Goal: Task Accomplishment & Management: Manage account settings

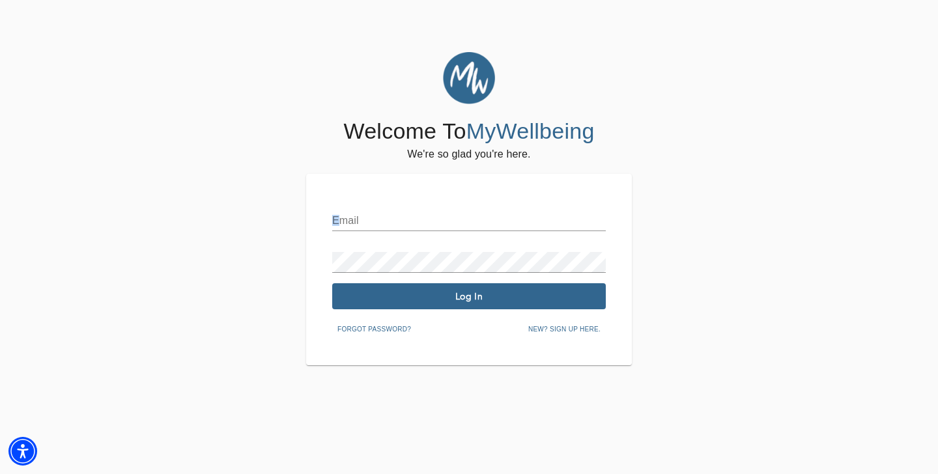
click at [336, 206] on div "Email" at bounding box center [469, 215] width 274 height 31
type input "[EMAIL_ADDRESS][DOMAIN_NAME]"
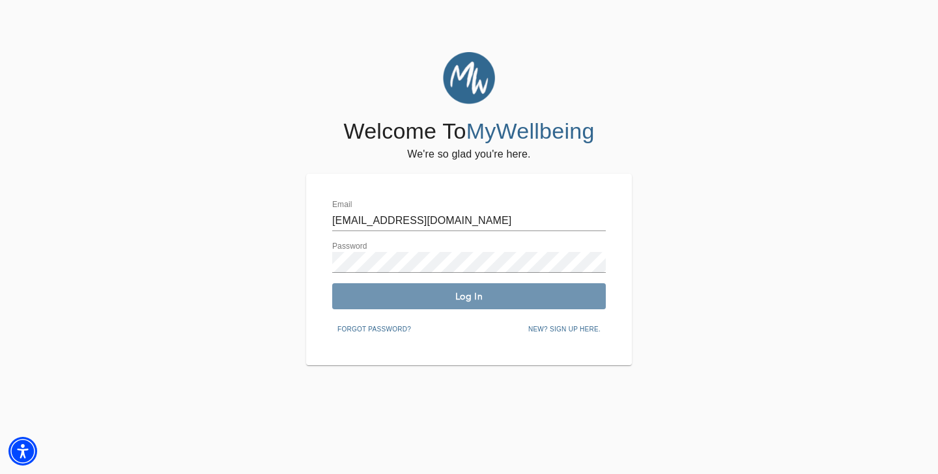
click at [371, 291] on span "Log In" at bounding box center [468, 296] width 263 height 12
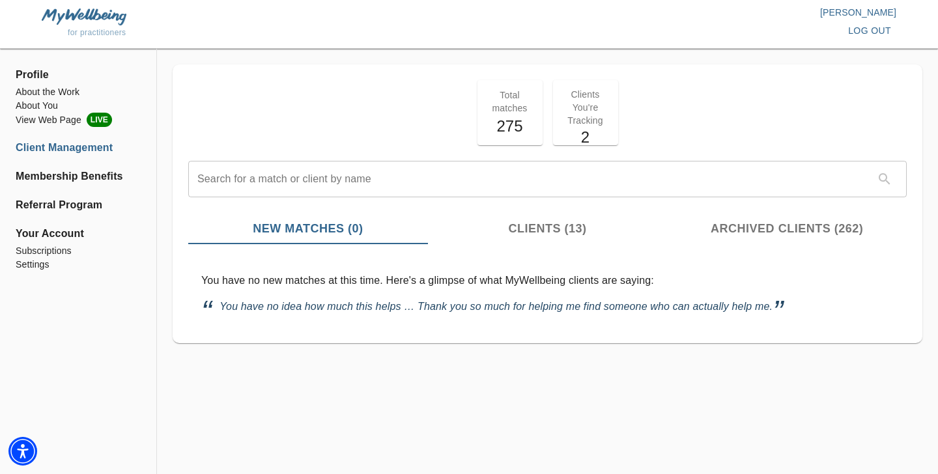
click at [557, 232] on span "Clients (13)" at bounding box center [548, 229] width 224 height 18
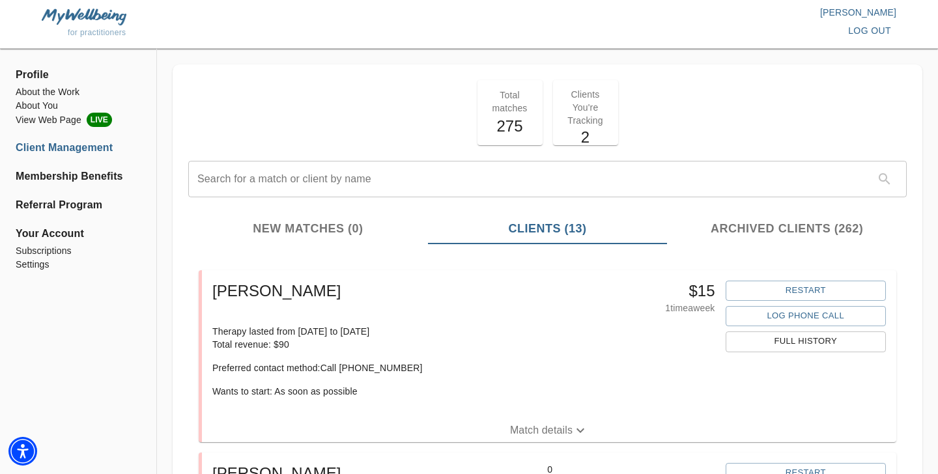
click at [36, 73] on span "Profile" at bounding box center [78, 75] width 125 height 16
click at [47, 107] on li "About You" at bounding box center [78, 106] width 125 height 14
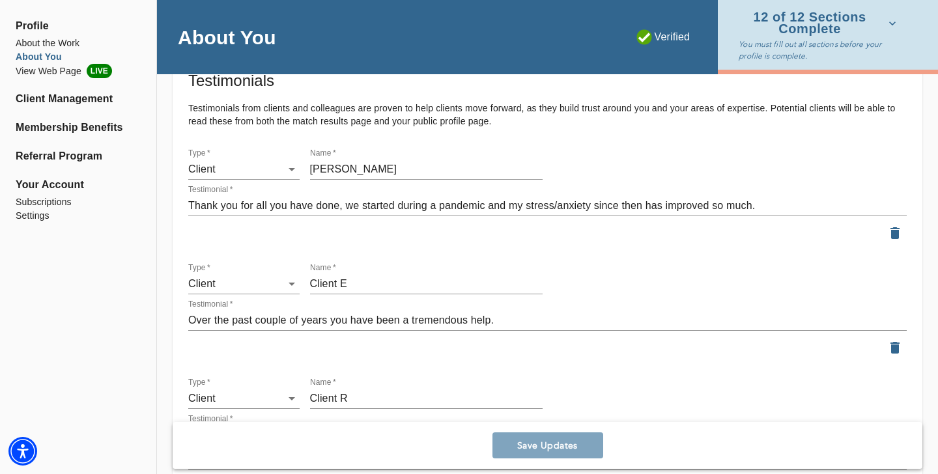
scroll to position [1535, 0]
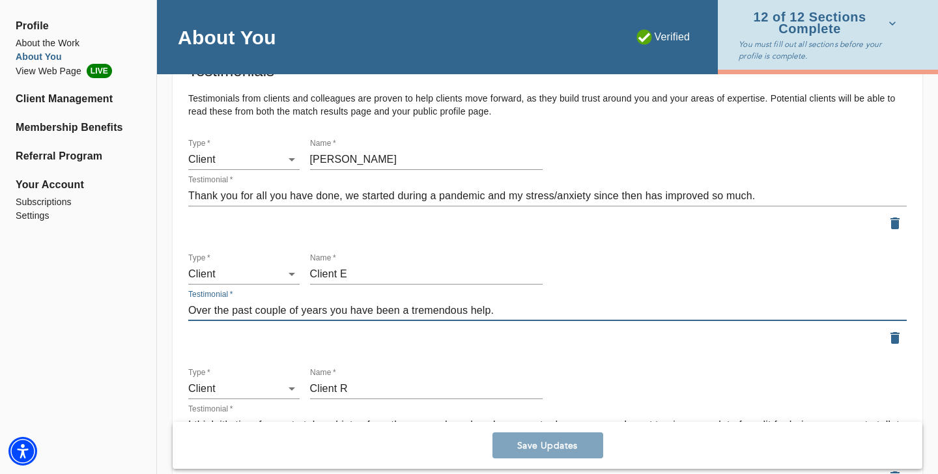
drag, startPoint x: 236, startPoint y: 305, endPoint x: 223, endPoint y: 295, distance: 16.7
click at [223, 300] on div "Over the past couple of years you have been a tremendous help. x" at bounding box center [547, 310] width 718 height 21
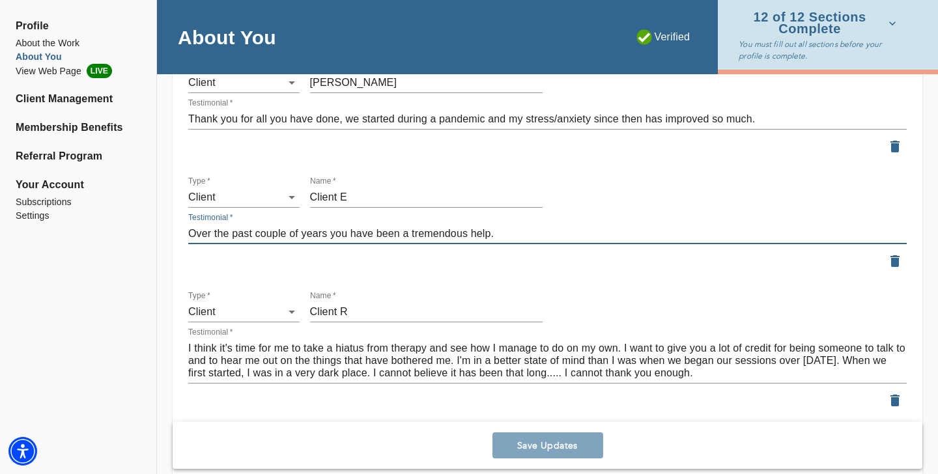
scroll to position [1618, 0]
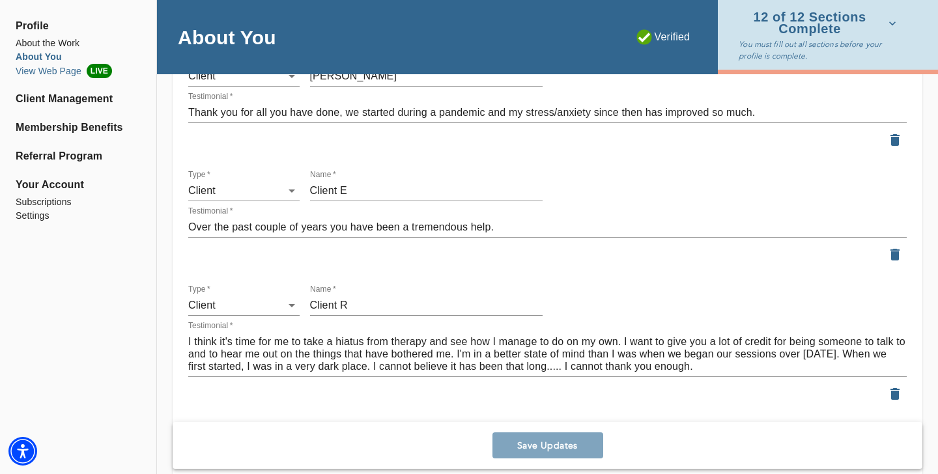
click at [51, 70] on li "View Web Page LIVE" at bounding box center [78, 71] width 125 height 14
click at [46, 44] on li "About the Work" at bounding box center [78, 43] width 125 height 14
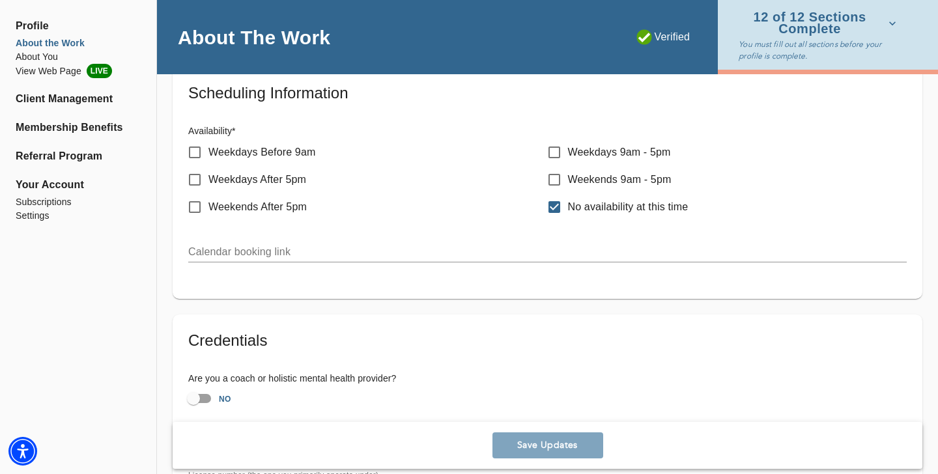
scroll to position [666, 0]
click at [549, 156] on input "Weekdays 9am - 5pm" at bounding box center [554, 153] width 27 height 27
checkbox input "true"
checkbox input "false"
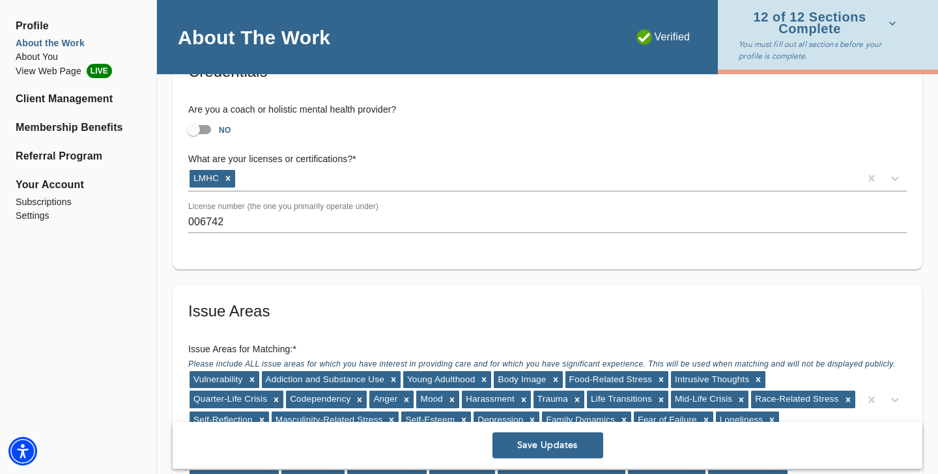
scroll to position [941, 0]
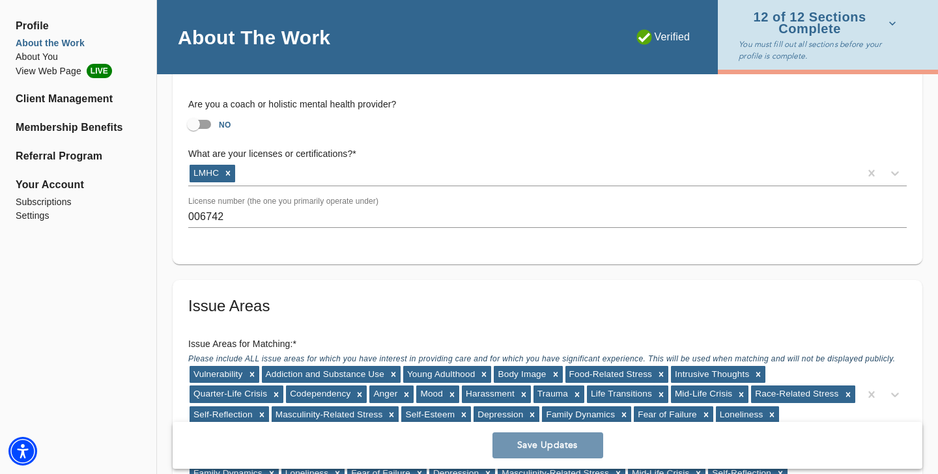
click at [547, 452] on button "Save Updates" at bounding box center [547, 445] width 111 height 26
